Goal: Find specific page/section: Find specific page/section

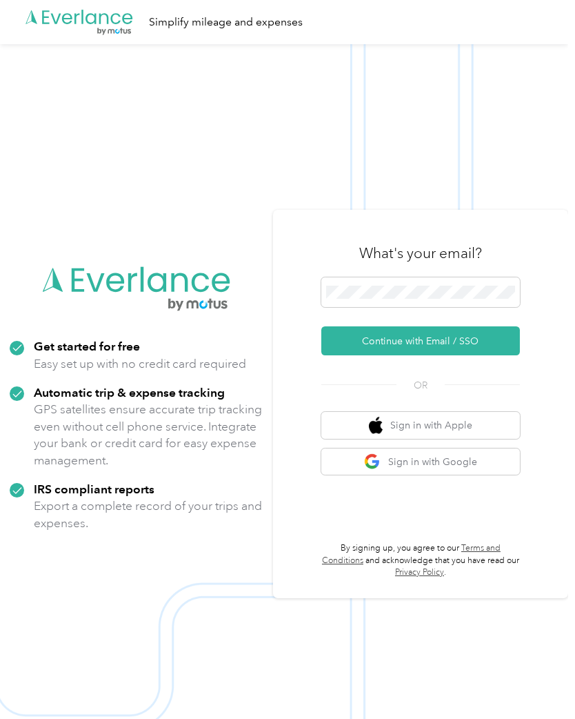
click at [468, 355] on button "Continue with Email / SSO" at bounding box center [421, 340] width 199 height 29
